Goal: Task Accomplishment & Management: Use online tool/utility

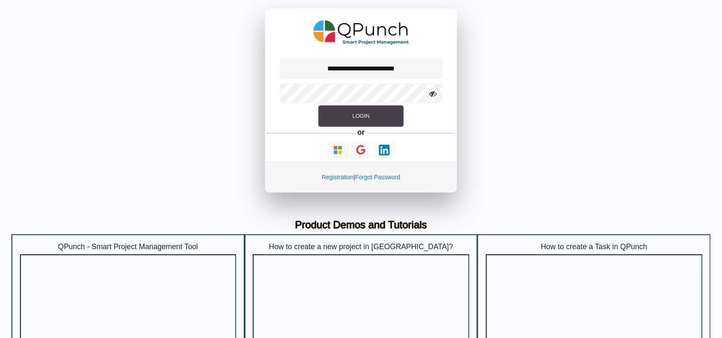
click at [344, 117] on button "Login" at bounding box center [360, 115] width 85 height 21
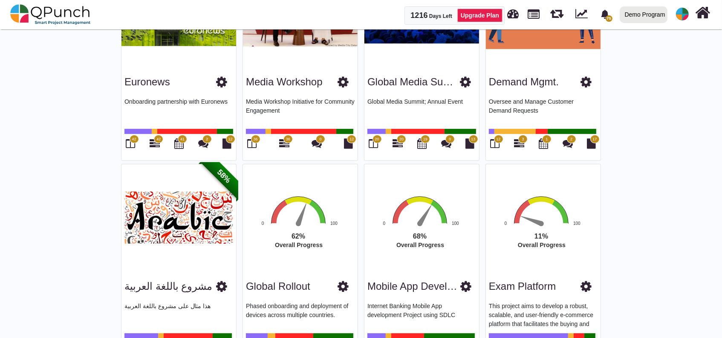
scroll to position [339, 0]
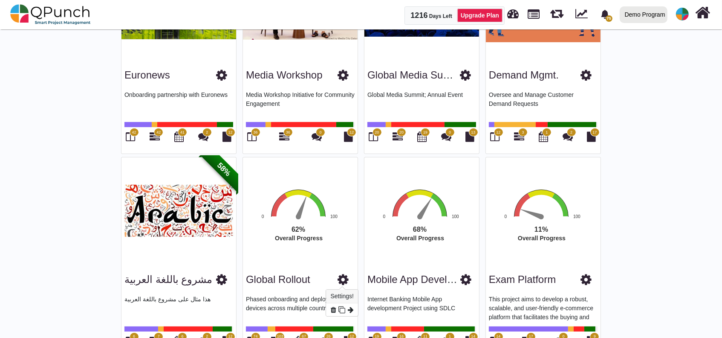
click at [343, 277] on icon at bounding box center [343, 279] width 11 height 13
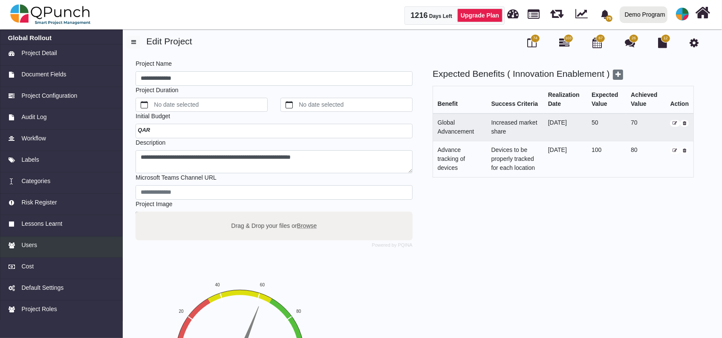
click at [17, 254] on link "Users" at bounding box center [61, 246] width 123 height 21
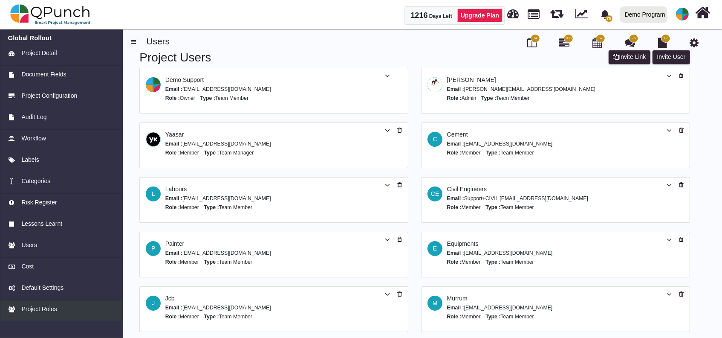
click at [94, 309] on div "Project Roles" at bounding box center [61, 308] width 107 height 9
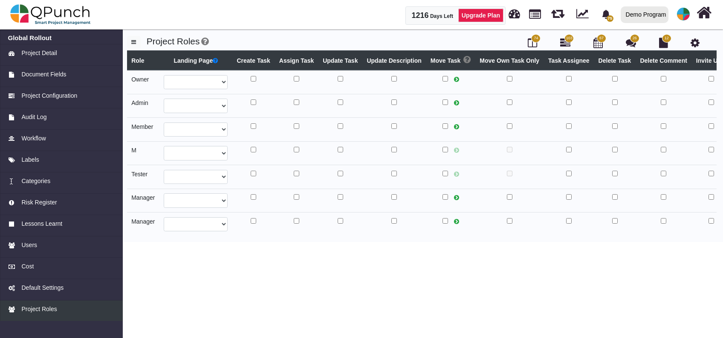
select select
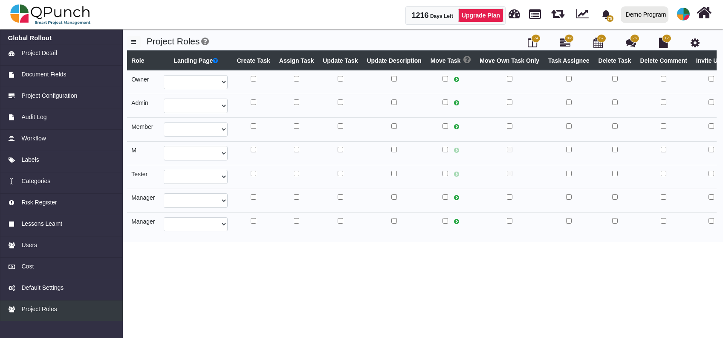
select select
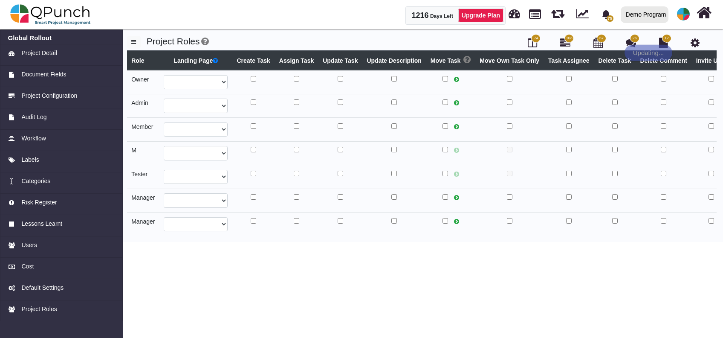
select select
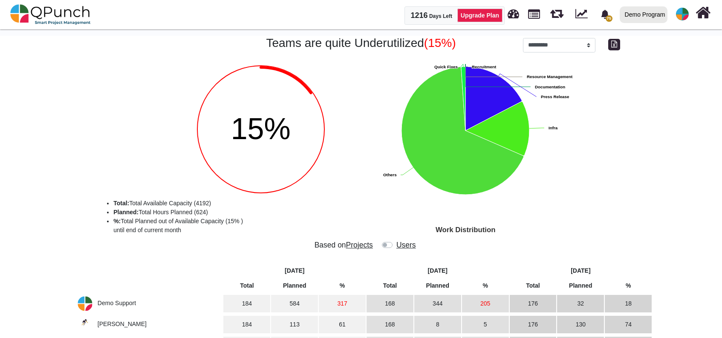
select select "**********"
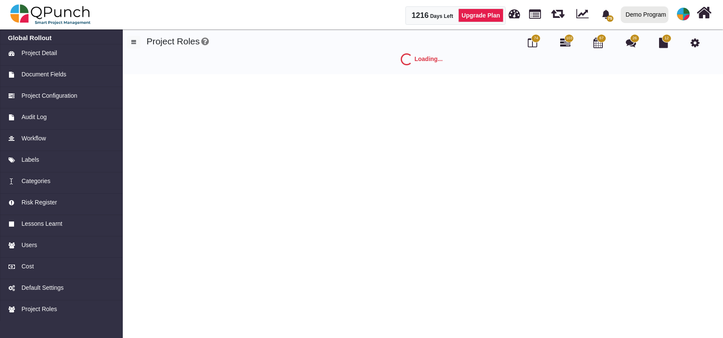
select select
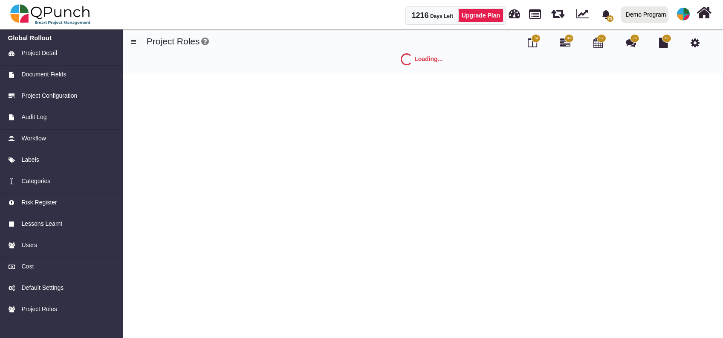
select select
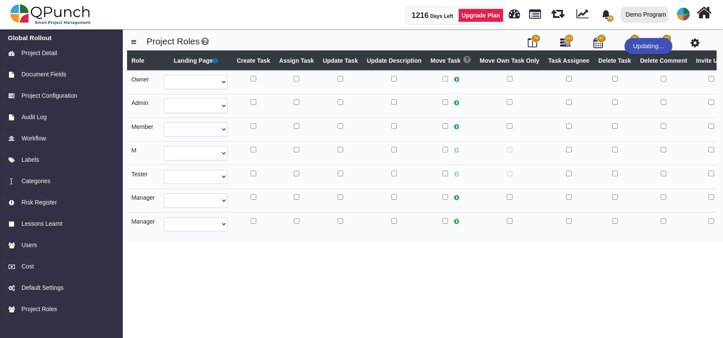
select select
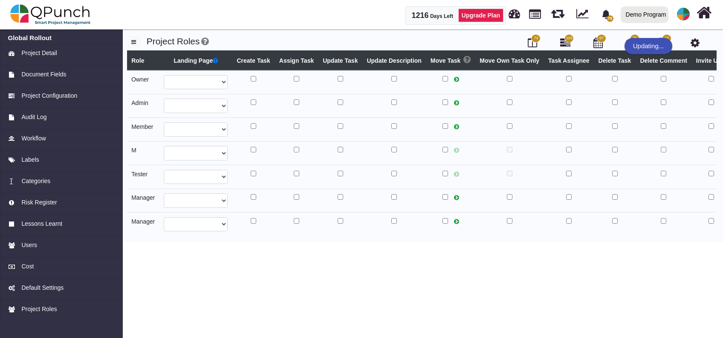
select select
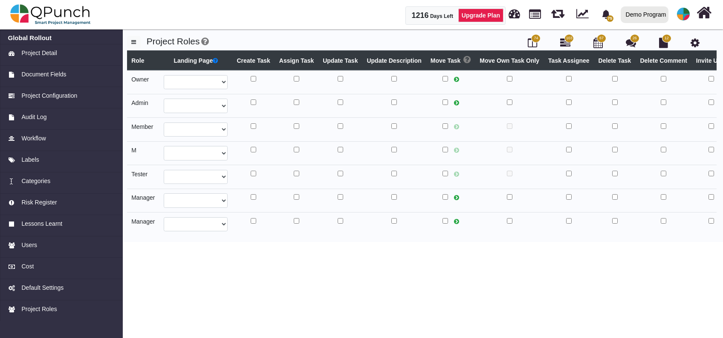
select select
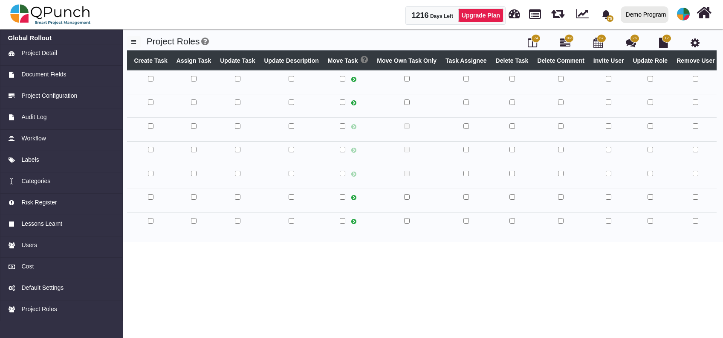
scroll to position [0, 103]
select select
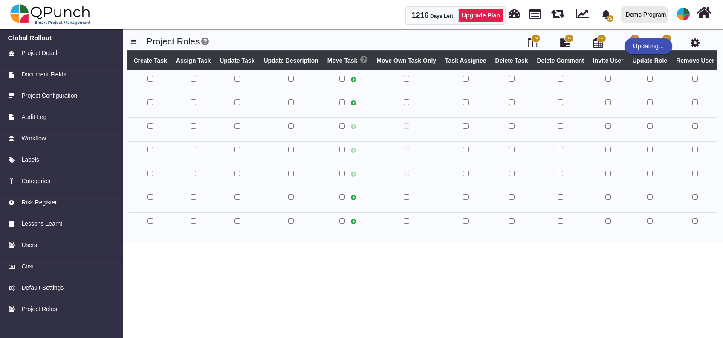
select select
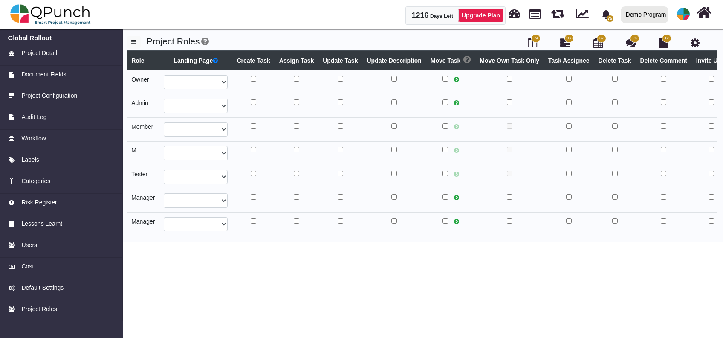
select select
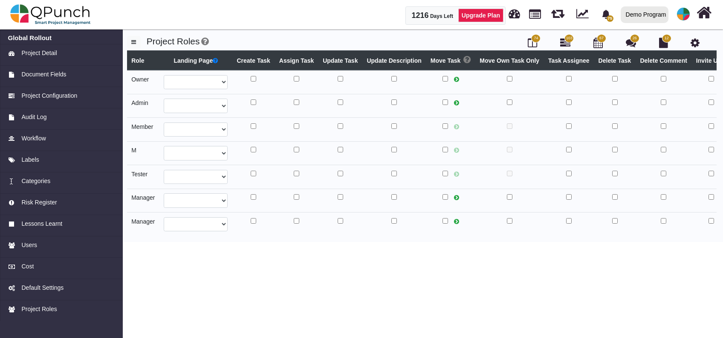
select select
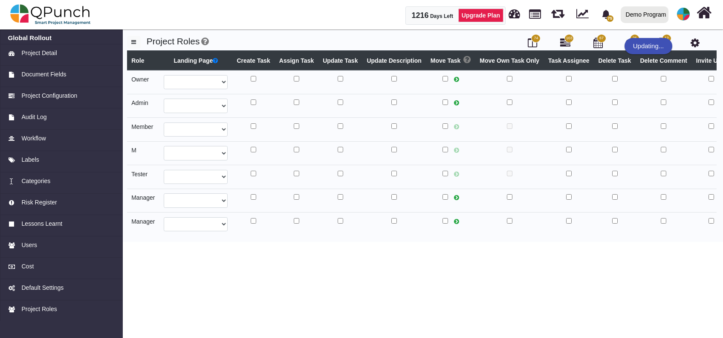
select select
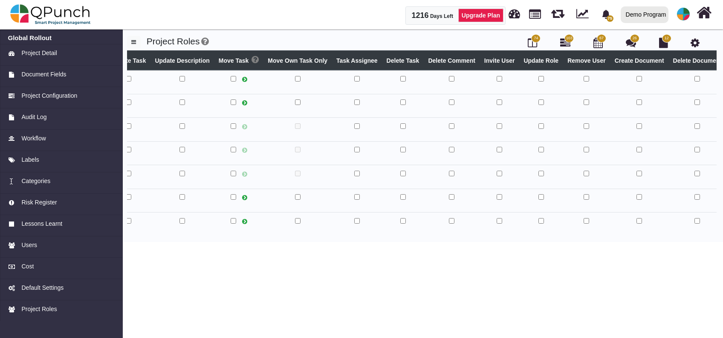
scroll to position [0, 315]
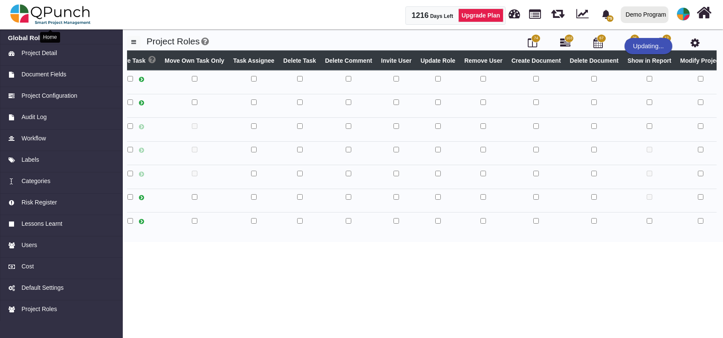
select select
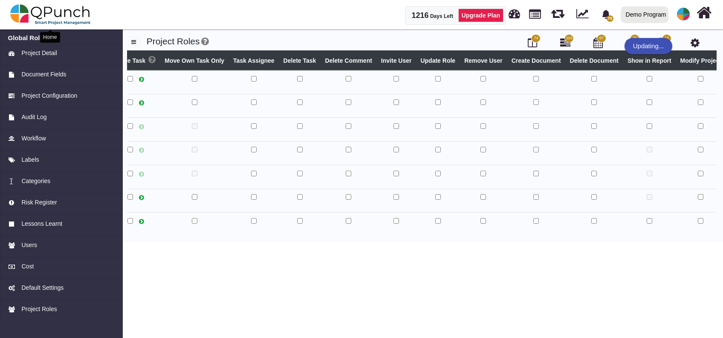
select select
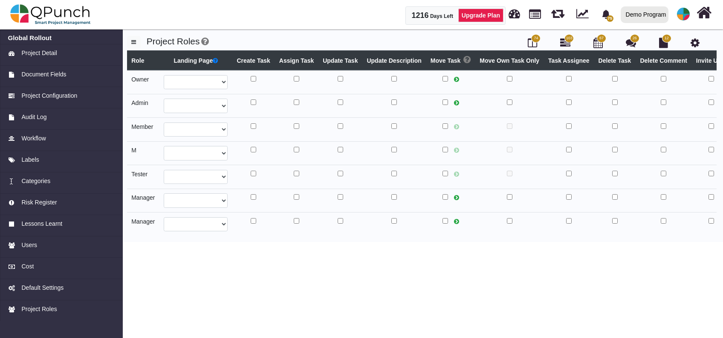
select select
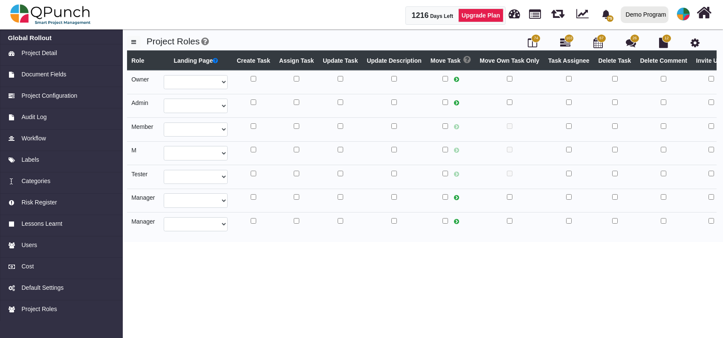
select select
click at [708, 126] on td at bounding box center [711, 130] width 40 height 24
click at [38, 240] on div "Users" at bounding box center [61, 244] width 107 height 9
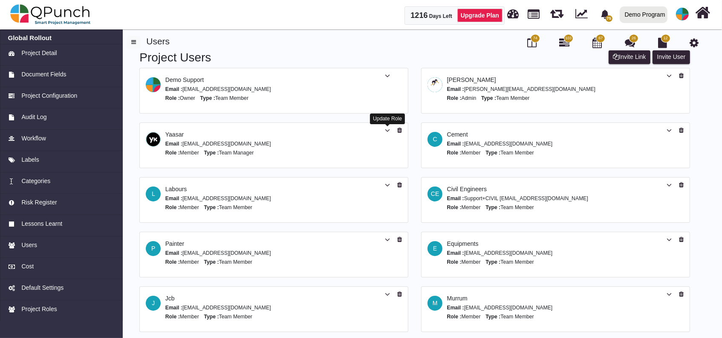
click at [387, 130] on icon at bounding box center [387, 130] width 5 height 6
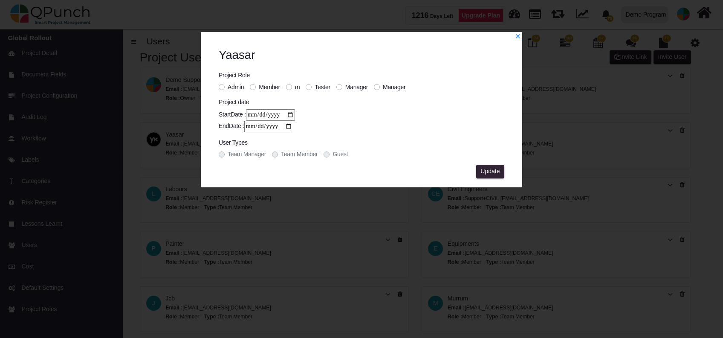
click at [228, 85] on label "Admin" at bounding box center [236, 87] width 16 height 9
click at [499, 168] on span "Update" at bounding box center [489, 171] width 19 height 7
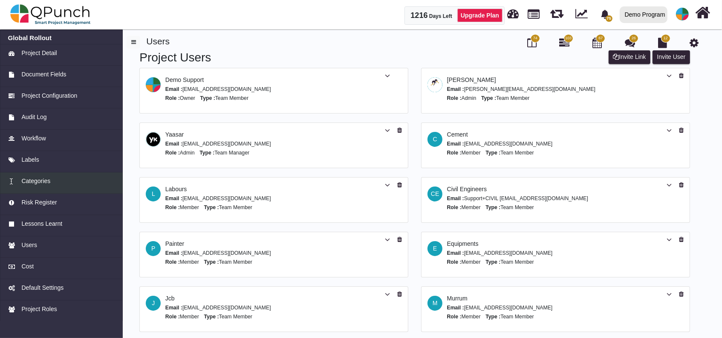
scroll to position [22, 0]
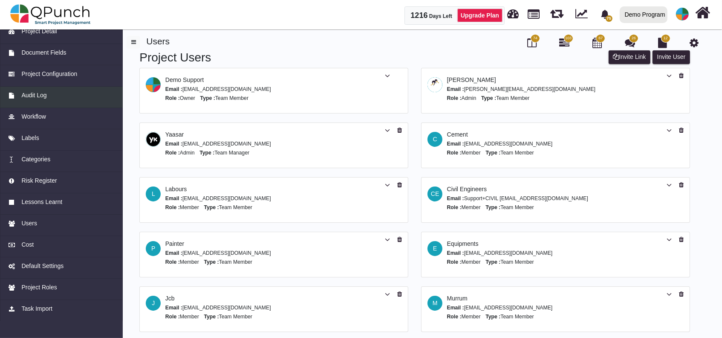
click at [61, 95] on div "Audit Log" at bounding box center [61, 95] width 107 height 9
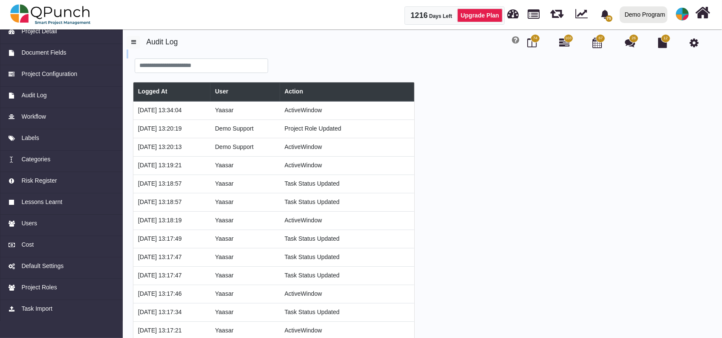
drag, startPoint x: 173, startPoint y: 57, endPoint x: 171, endPoint y: 65, distance: 7.8
click at [171, 65] on div "74 103 67 26 12 Audit Log Logged At User Action 23-08-2025 13:34:04 Yaasar Acti…" at bounding box center [421, 190] width 589 height 309
click at [171, 65] on input "text" at bounding box center [202, 65] width 134 height 14
click at [298, 67] on button "Search" at bounding box center [294, 64] width 26 height 13
click at [174, 68] on input "**" at bounding box center [202, 65] width 134 height 14
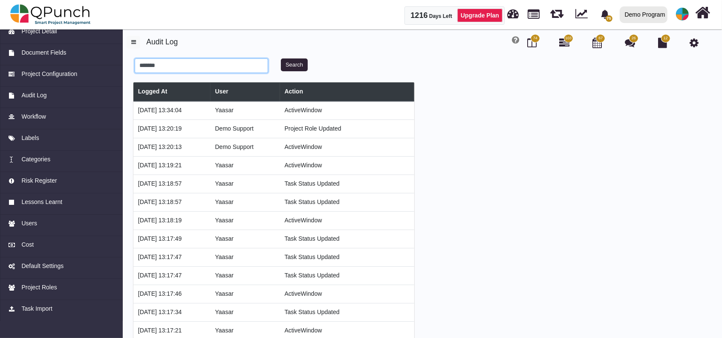
type input "*******"
click at [288, 63] on button "Search" at bounding box center [294, 64] width 26 height 13
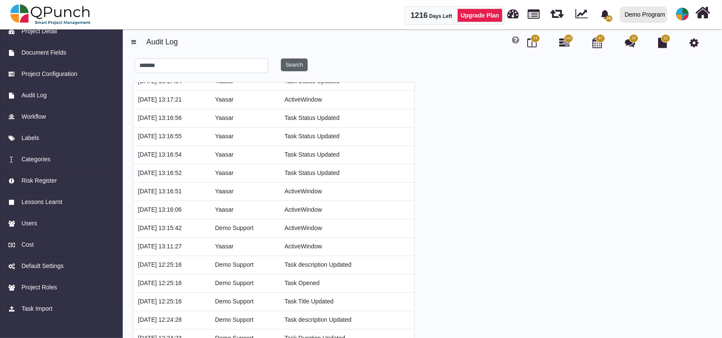
scroll to position [269, 0]
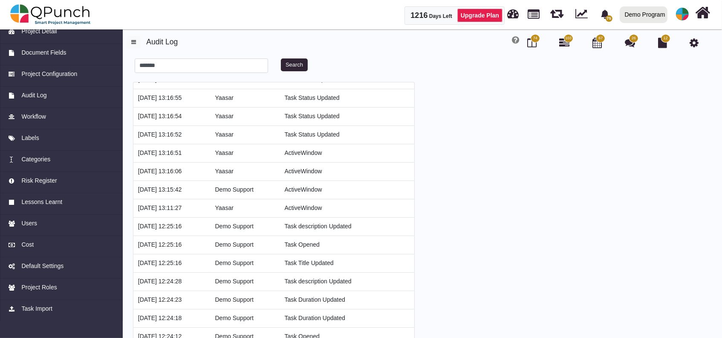
click at [243, 201] on td "Yaasar" at bounding box center [245, 208] width 69 height 18
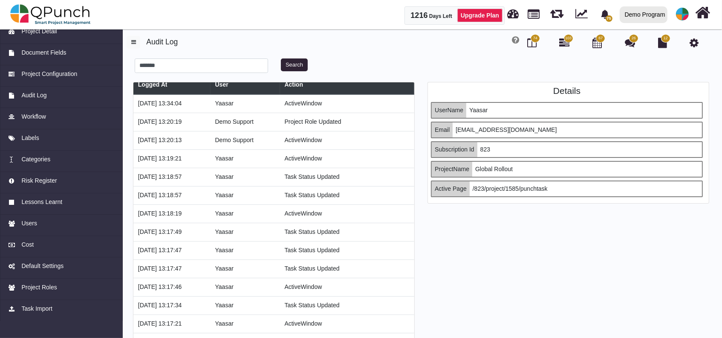
scroll to position [0, 0]
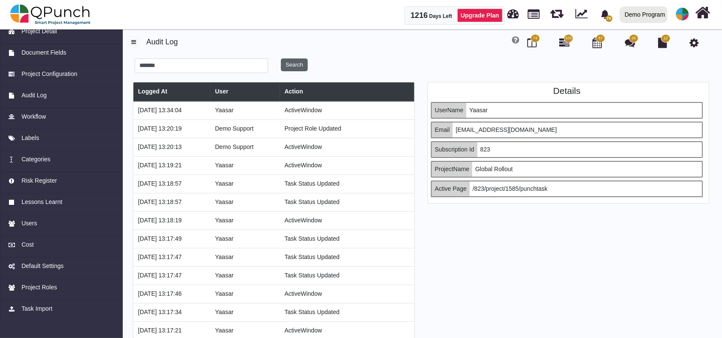
drag, startPoint x: 297, startPoint y: 71, endPoint x: 296, endPoint y: 64, distance: 6.8
click at [296, 64] on div "Search" at bounding box center [323, 65] width 98 height 14
click at [296, 64] on button "Search" at bounding box center [294, 64] width 26 height 13
click at [251, 69] on input "*******" at bounding box center [202, 65] width 134 height 14
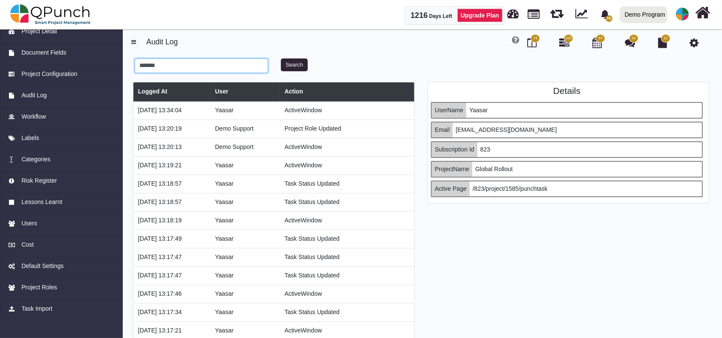
click at [251, 69] on input "*******" at bounding box center [202, 65] width 134 height 14
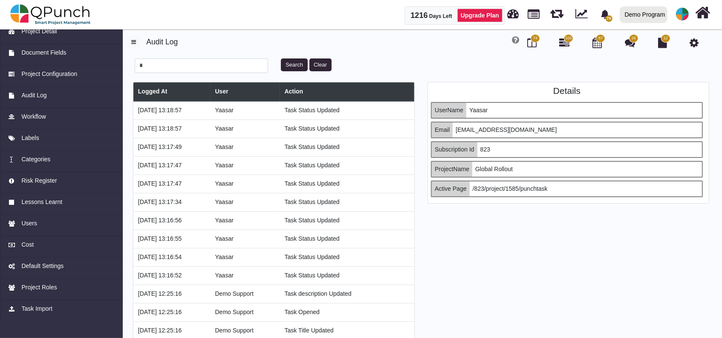
click at [211, 120] on td "23-08-2025 13:18:57" at bounding box center [171, 128] width 77 height 18
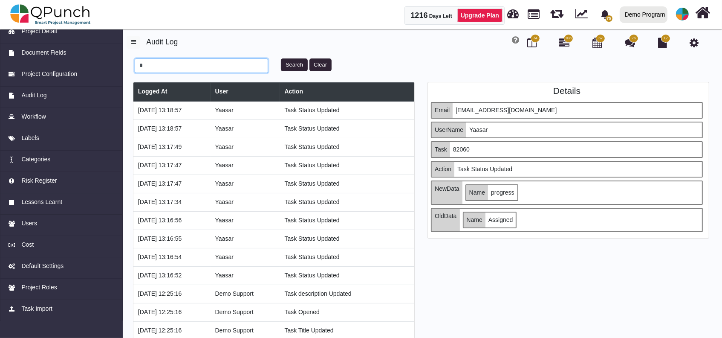
click at [185, 70] on input "*" at bounding box center [202, 65] width 134 height 14
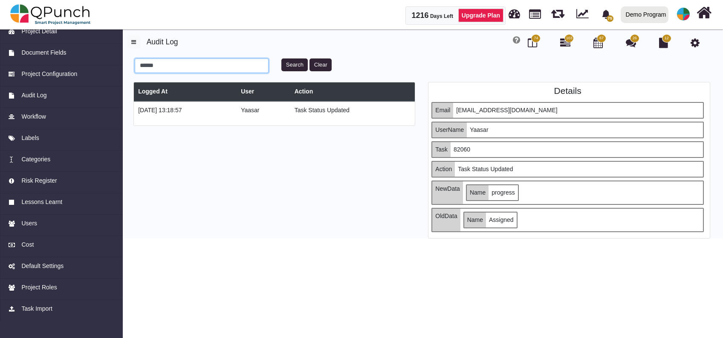
type input "******"
click at [237, 115] on td "23-08-2025 13:18:57" at bounding box center [185, 110] width 103 height 18
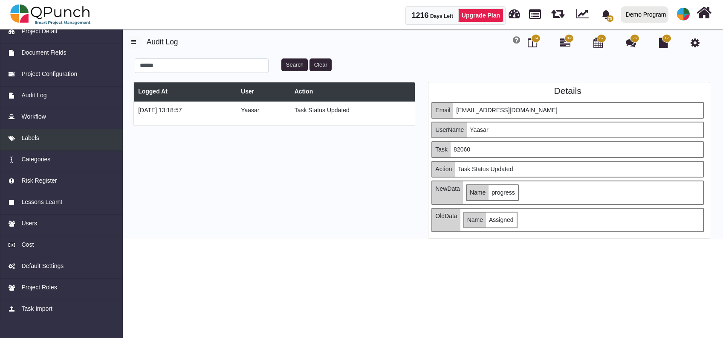
click at [47, 142] on link "Labels" at bounding box center [61, 139] width 123 height 21
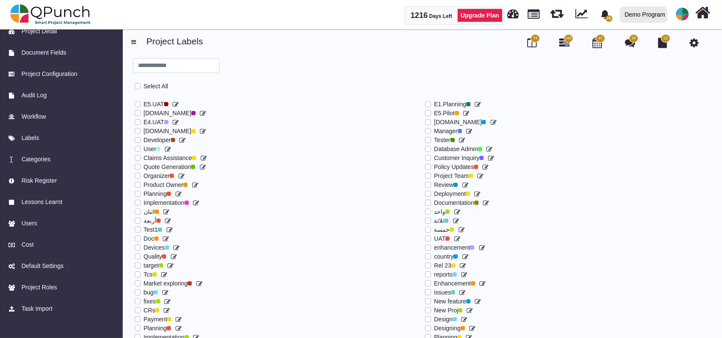
click at [144, 234] on label at bounding box center [144, 234] width 0 height 0
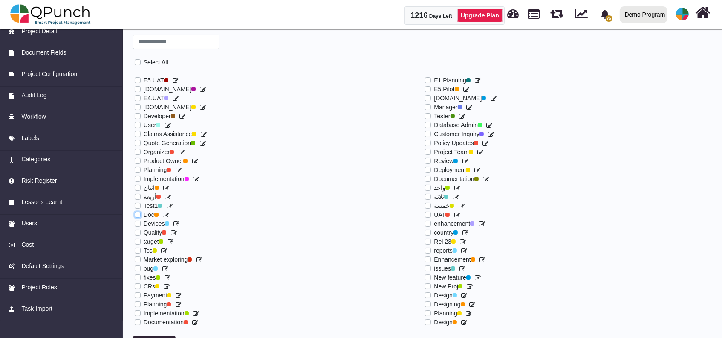
scroll to position [34, 0]
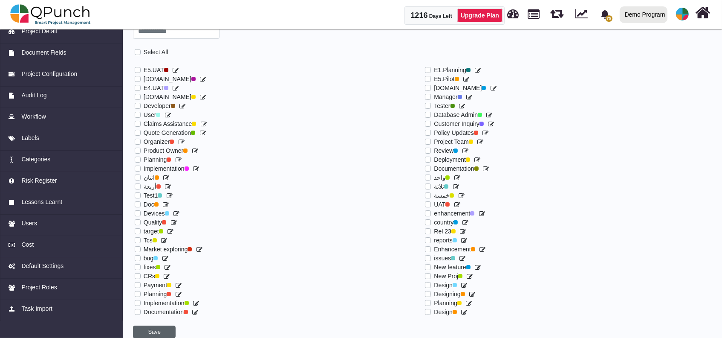
click at [156, 331] on button "Save" at bounding box center [154, 331] width 43 height 13
click at [155, 334] on button "Save" at bounding box center [154, 331] width 43 height 13
click at [55, 163] on div "Categories" at bounding box center [61, 159] width 107 height 9
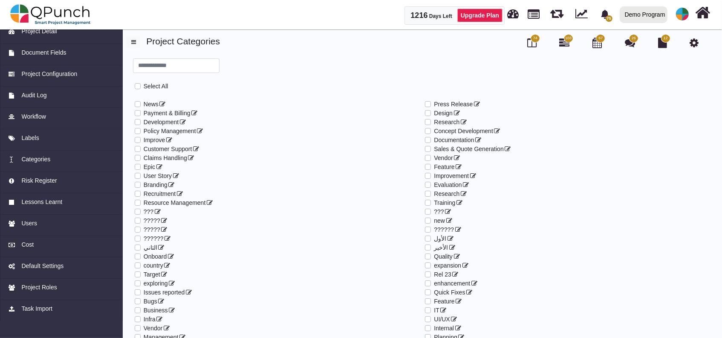
click at [434, 167] on label "Feature" at bounding box center [444, 166] width 20 height 9
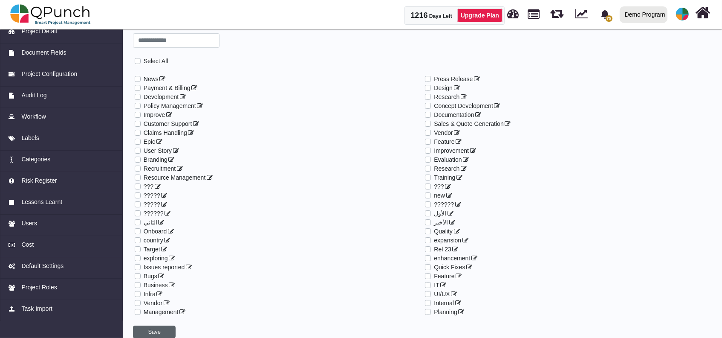
click at [169, 330] on button "Save" at bounding box center [154, 331] width 43 height 13
click at [169, 330] on button "button" at bounding box center [154, 331] width 43 height 13
click at [169, 330] on button "Save" at bounding box center [154, 331] width 43 height 13
click at [169, 330] on button "button" at bounding box center [154, 331] width 43 height 13
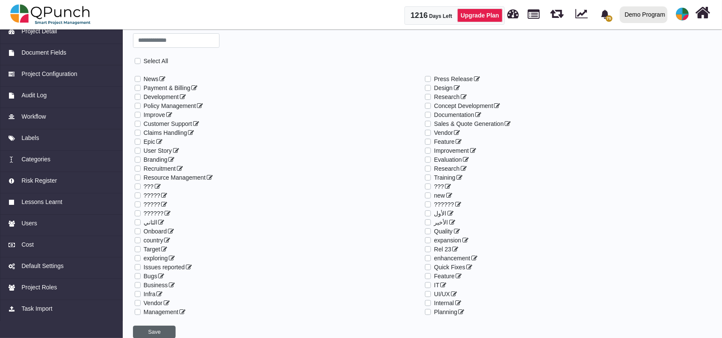
click at [149, 328] on button "Save" at bounding box center [154, 331] width 43 height 13
click at [154, 330] on button "Save" at bounding box center [154, 331] width 43 height 13
click at [147, 332] on button "Save" at bounding box center [154, 331] width 43 height 13
click at [147, 332] on button "button" at bounding box center [154, 331] width 43 height 13
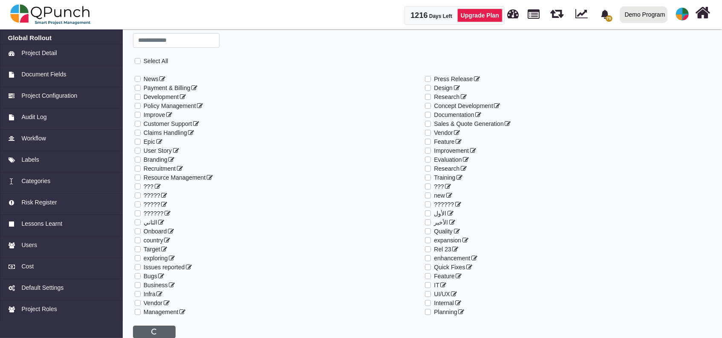
click at [147, 332] on button "button" at bounding box center [154, 331] width 43 height 13
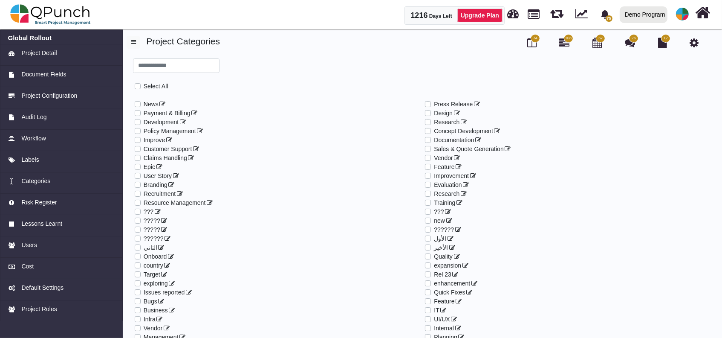
click at [434, 168] on label "Feature" at bounding box center [444, 166] width 20 height 9
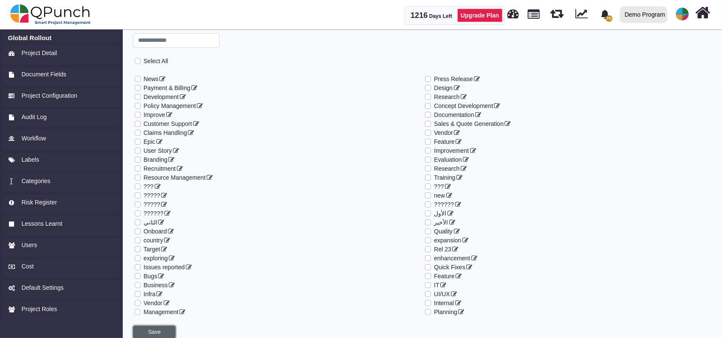
click at [162, 329] on button "Save" at bounding box center [154, 331] width 43 height 13
click at [157, 329] on button "Save" at bounding box center [154, 331] width 43 height 13
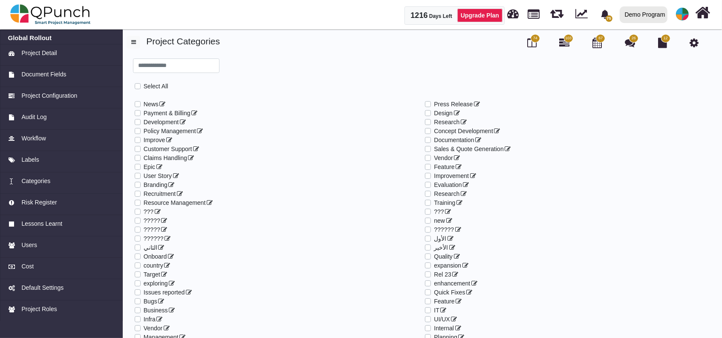
click at [534, 41] on span "74" at bounding box center [535, 38] width 9 height 9
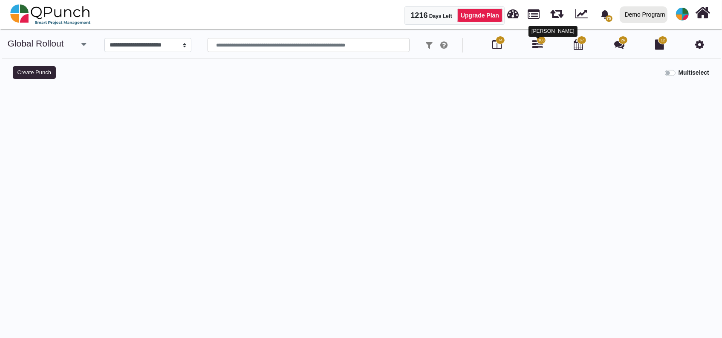
select select "*********"
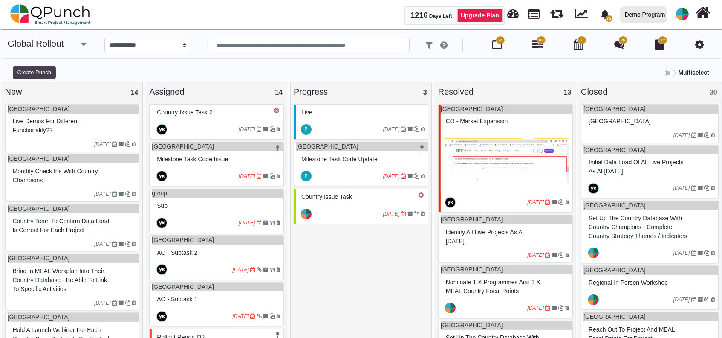
click at [32, 67] on button "Create Punch" at bounding box center [34, 72] width 43 height 13
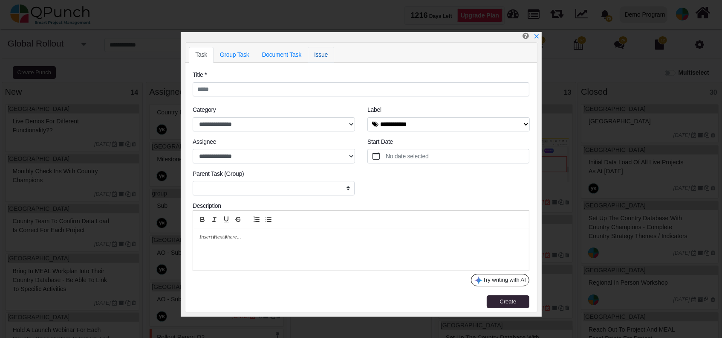
click at [320, 58] on link "Issue" at bounding box center [321, 55] width 26 height 16
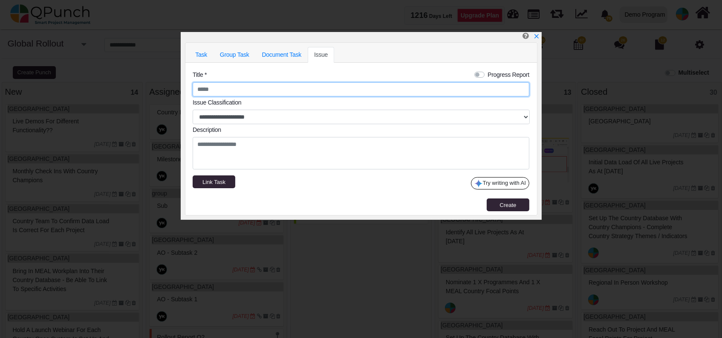
click at [302, 89] on input "text" at bounding box center [361, 89] width 337 height 14
type input "**********"
click at [287, 129] on legend "Description" at bounding box center [361, 131] width 337 height 12
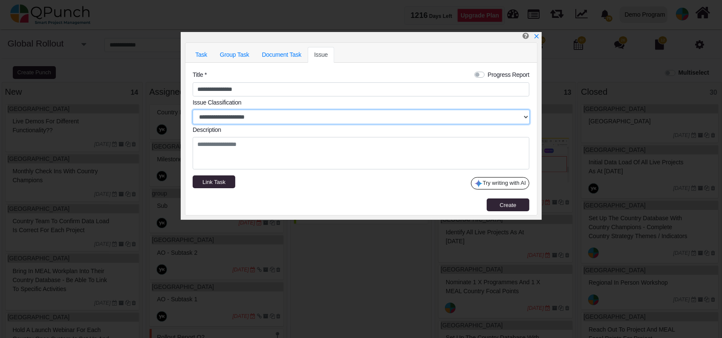
click at [293, 113] on select "**********" at bounding box center [361, 117] width 337 height 14
select select "*"
click at [193, 110] on select "**********" at bounding box center [361, 117] width 337 height 14
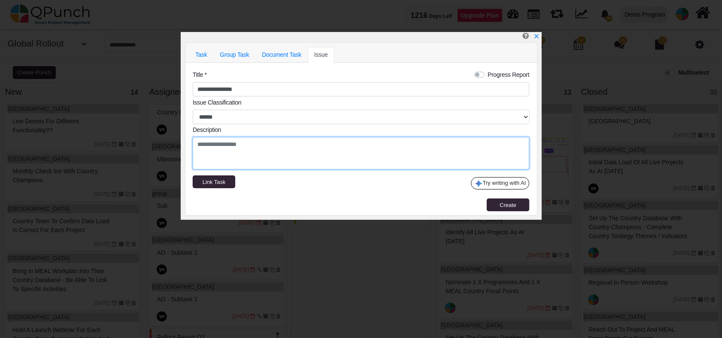
click at [285, 144] on textarea at bounding box center [361, 153] width 337 height 32
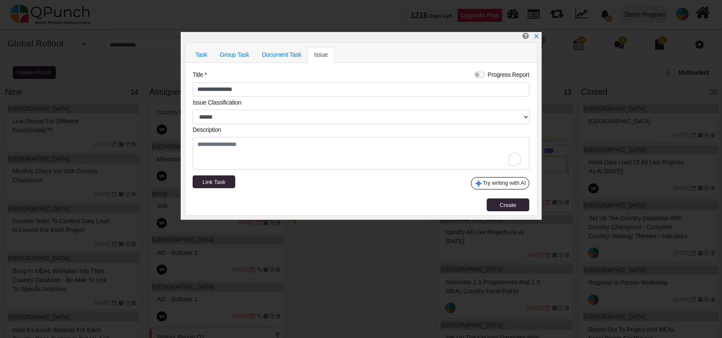
click at [221, 189] on p "**********" at bounding box center [361, 138] width 337 height 137
click at [221, 187] on button "Link Task" at bounding box center [214, 181] width 43 height 13
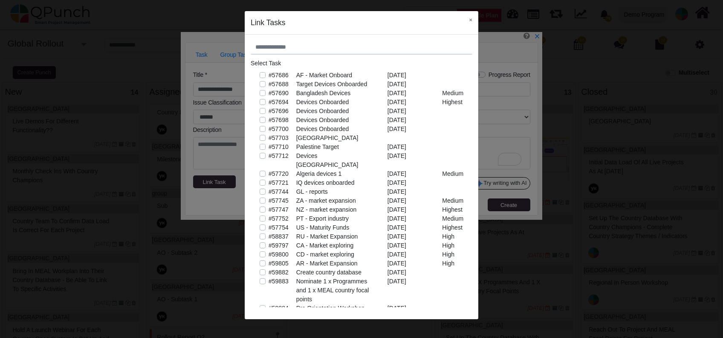
click at [258, 91] on div "#57690" at bounding box center [271, 93] width 37 height 9
click at [269, 154] on label "#57712" at bounding box center [279, 155] width 20 height 9
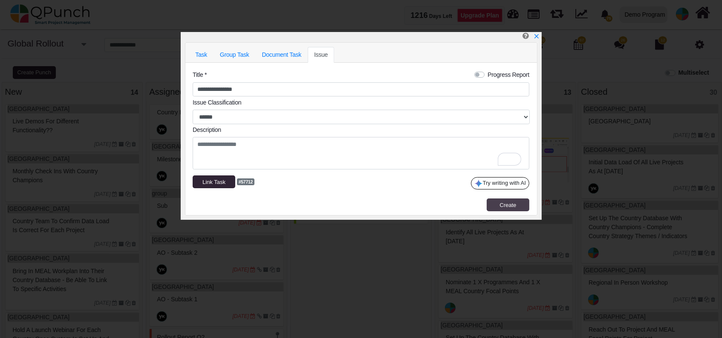
click at [514, 208] on span "Create" at bounding box center [508, 205] width 17 height 6
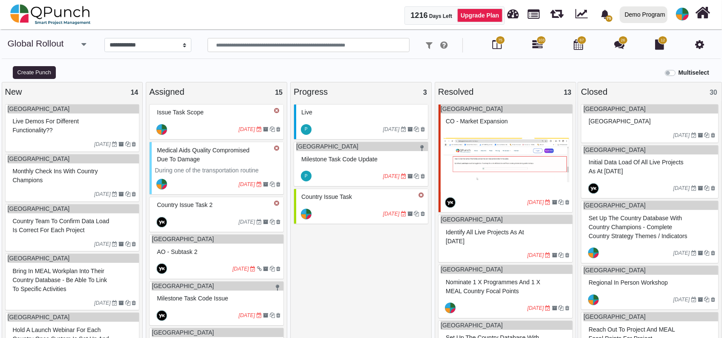
click at [194, 120] on div "[DATE]" at bounding box center [218, 129] width 132 height 20
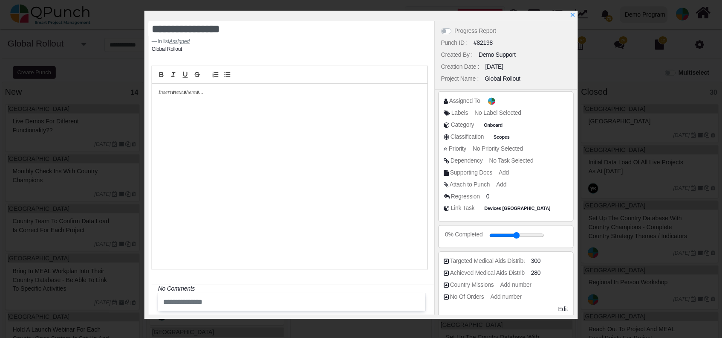
scroll to position [144, 0]
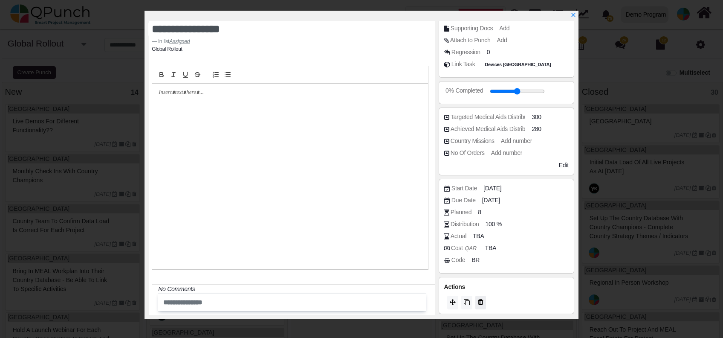
click at [481, 301] on icon at bounding box center [481, 301] width 6 height 7
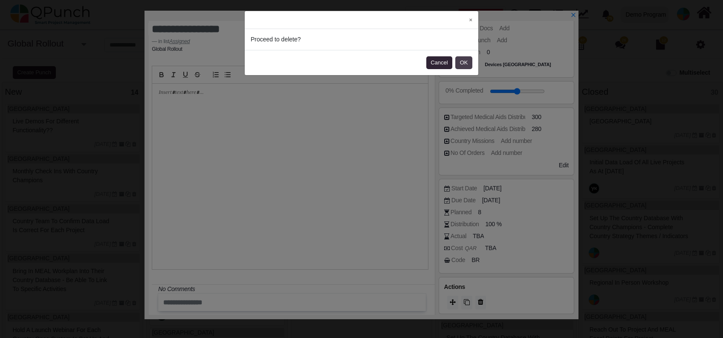
click at [465, 61] on button "OK" at bounding box center [463, 62] width 17 height 13
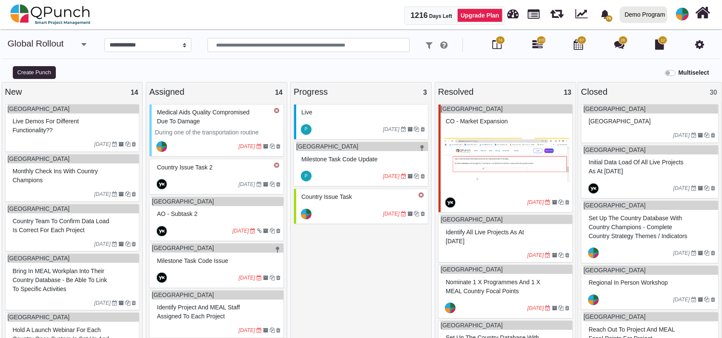
click at [300, 63] on div "**********" at bounding box center [361, 51] width 722 height 27
click at [62, 26] on img at bounding box center [50, 15] width 81 height 26
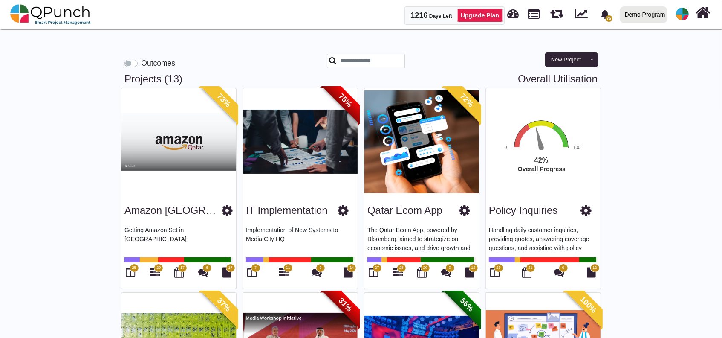
click at [562, 79] on link "Overall Utilisation" at bounding box center [558, 79] width 80 height 12
select select "**********"
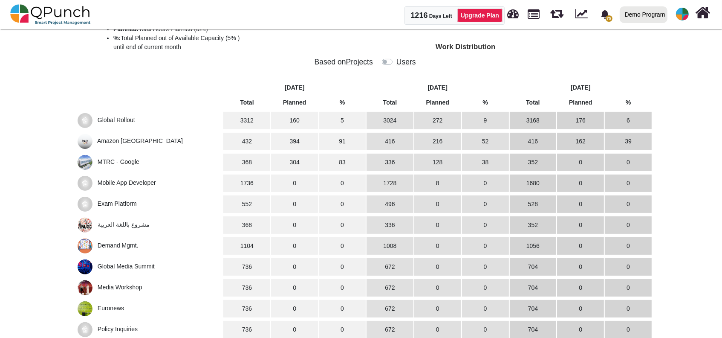
scroll to position [210, 0]
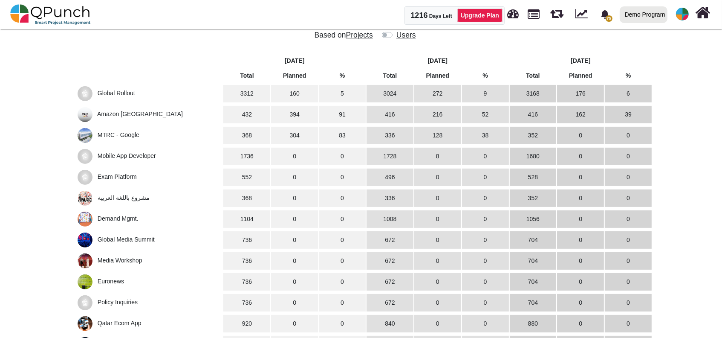
click at [113, 90] on span "Global Rollout" at bounding box center [117, 93] width 38 height 7
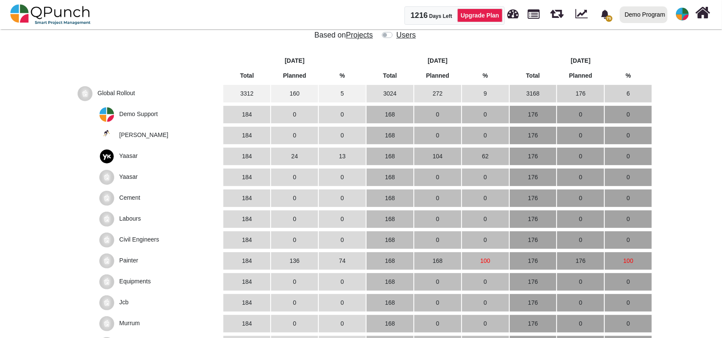
click at [145, 114] on span "Demo Support" at bounding box center [138, 113] width 38 height 7
click at [147, 137] on span "[PERSON_NAME]" at bounding box center [143, 134] width 49 height 7
click at [129, 153] on span "Yaasar" at bounding box center [128, 155] width 18 height 7
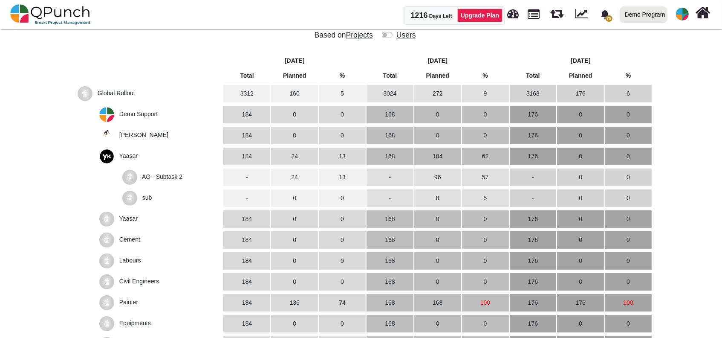
scroll to position [0, 0]
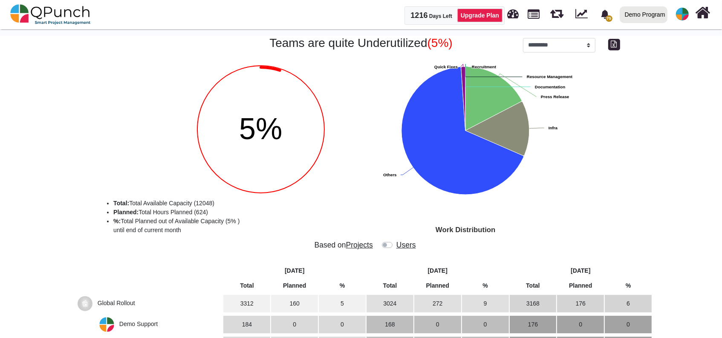
click at [43, 17] on img at bounding box center [50, 15] width 81 height 26
